Goal: Complete application form

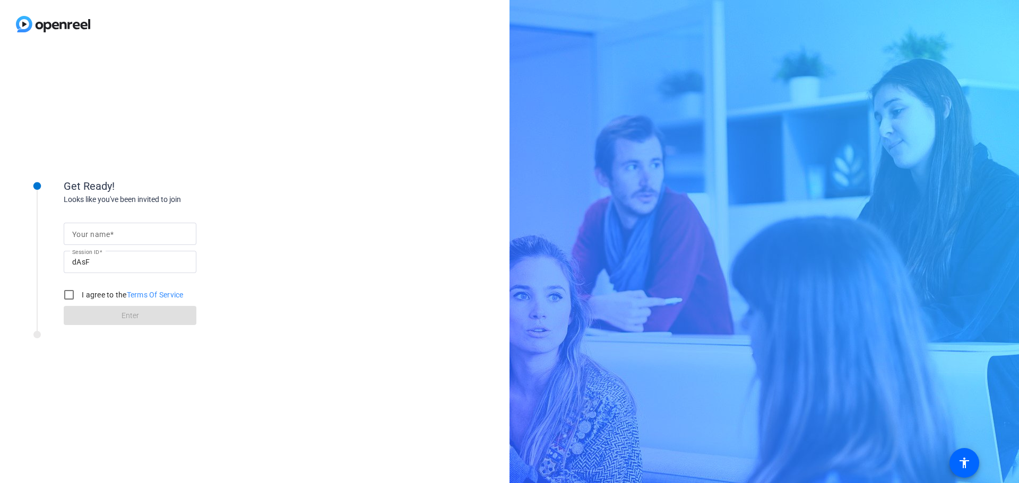
click at [135, 228] on input "Your name" at bounding box center [130, 234] width 116 height 13
type input "[PERSON_NAME]"
click at [241, 239] on div "Your name [PERSON_NAME] Session ID dAsF I agree to the Terms Of Service Enter" at bounding box center [170, 265] width 212 height 120
click at [72, 295] on input "I agree to the Terms Of Service" at bounding box center [68, 294] width 21 height 21
checkbox input "true"
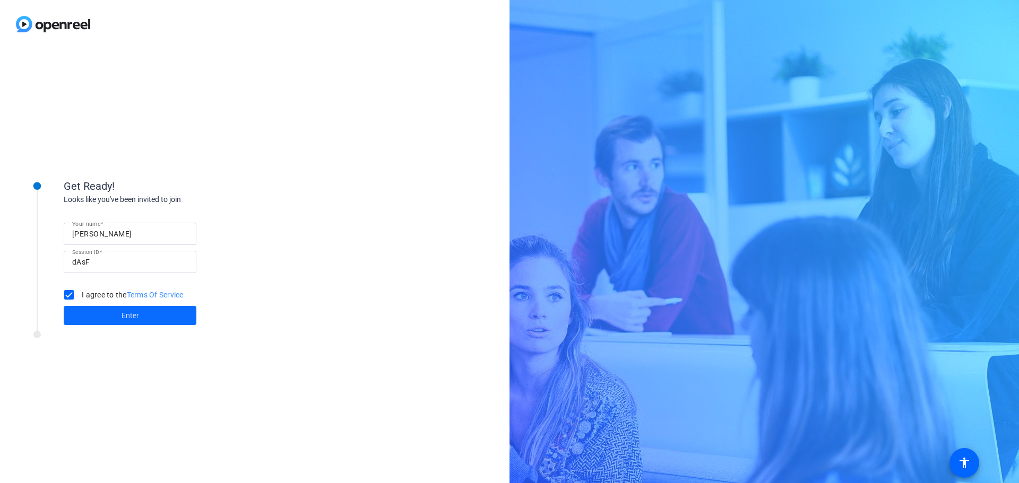
click at [90, 313] on span at bounding box center [130, 315] width 133 height 25
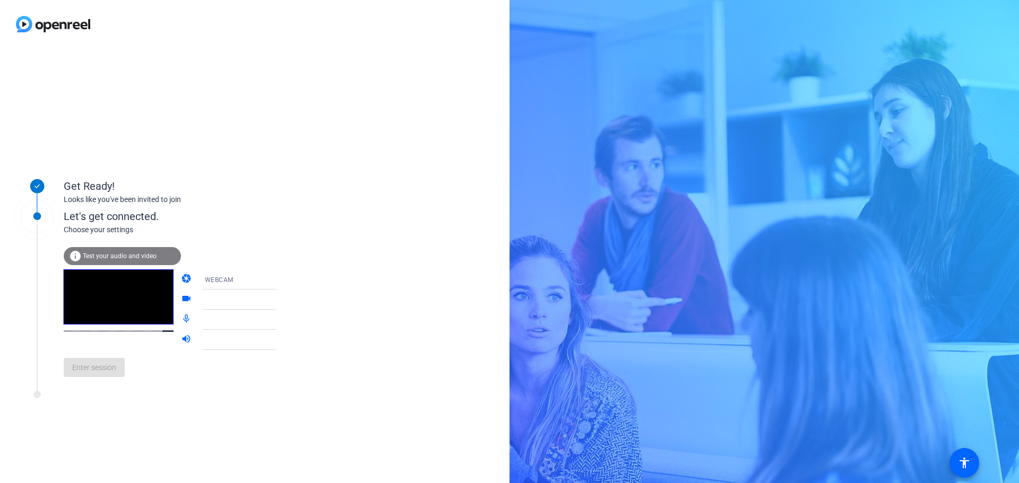
click at [431, 178] on div "Get Ready! Looks like you've been invited to join Let's get connected. Choose y…" at bounding box center [254, 265] width 509 height 435
click at [39, 112] on div "Get Ready! Looks like you've been invited to join Let's get connected. Choose y…" at bounding box center [254, 265] width 509 height 435
click at [343, 72] on div "Get Ready! Looks like you've been invited to join Let's get connected. Choose y…" at bounding box center [254, 265] width 509 height 435
click at [388, 128] on div "Get Ready! Looks like you've been invited to join Let's get connected. Choose y…" at bounding box center [254, 265] width 509 height 435
